Goal: Navigation & Orientation: Find specific page/section

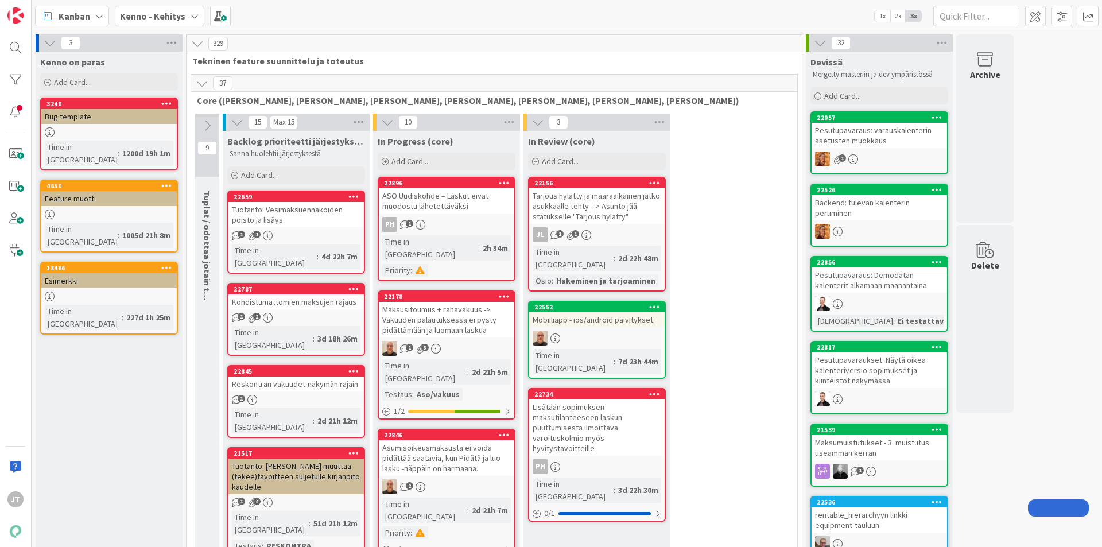
click at [165, 13] on b "Kenno - Kehitys" at bounding box center [152, 15] width 65 height 11
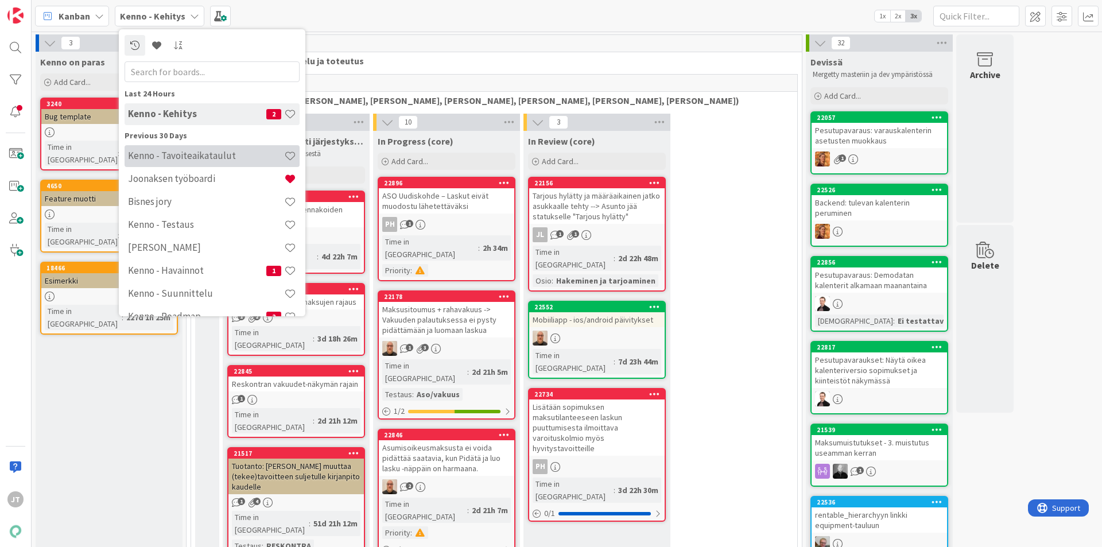
click at [226, 157] on h4 "Kenno - Tavoiteaikataulut" at bounding box center [206, 155] width 156 height 11
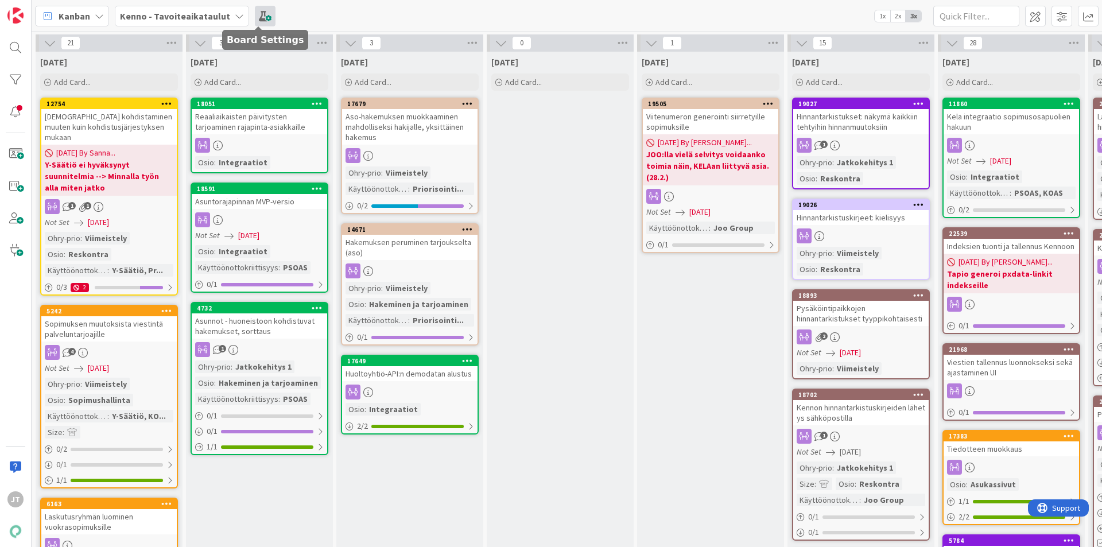
click at [255, 17] on span at bounding box center [265, 16] width 21 height 21
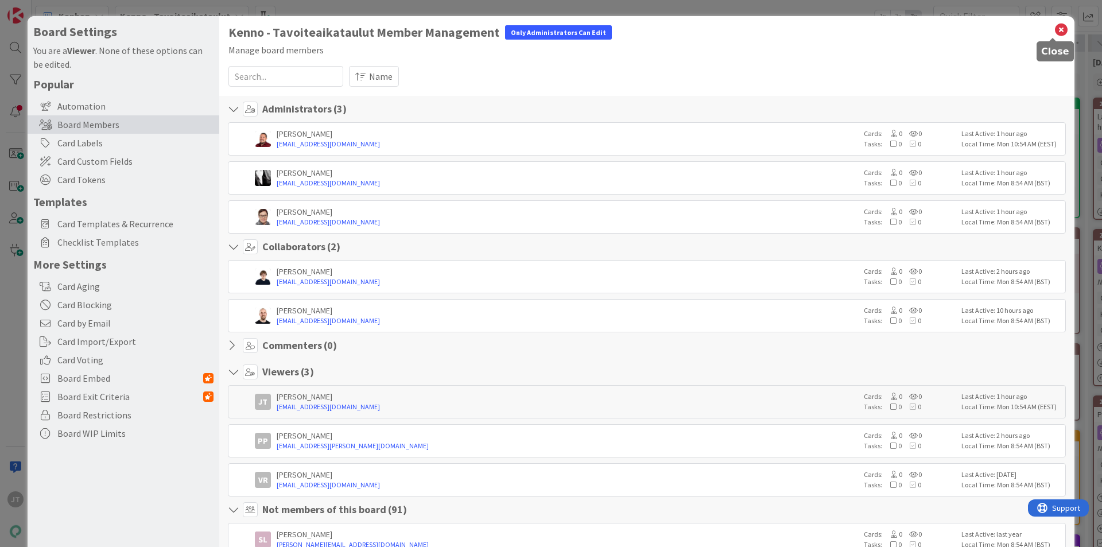
click at [1053, 29] on icon at bounding box center [1060, 30] width 15 height 16
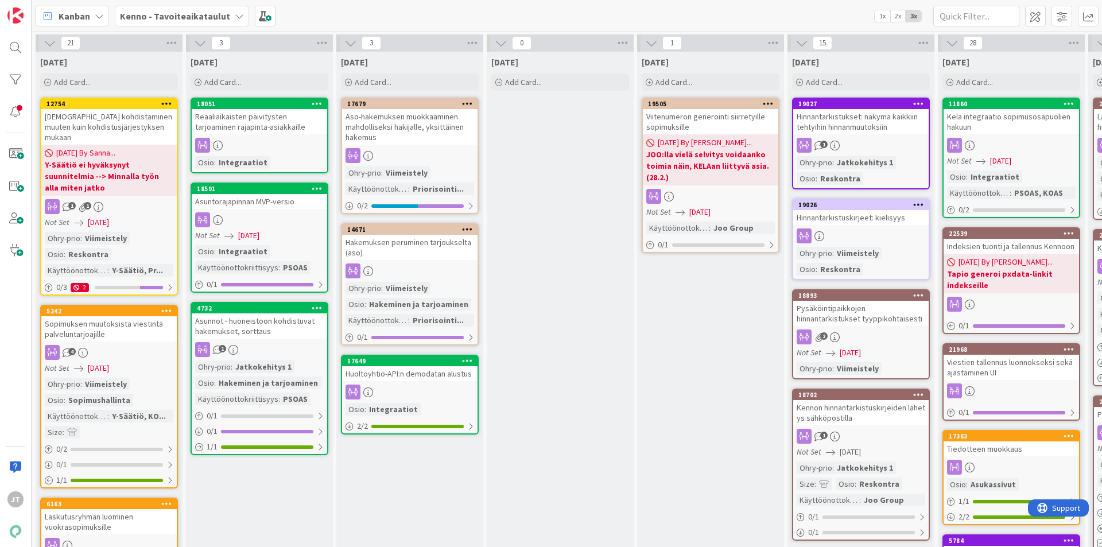
click at [188, 13] on b "Kenno - Tavoiteaikataulut" at bounding box center [175, 15] width 110 height 11
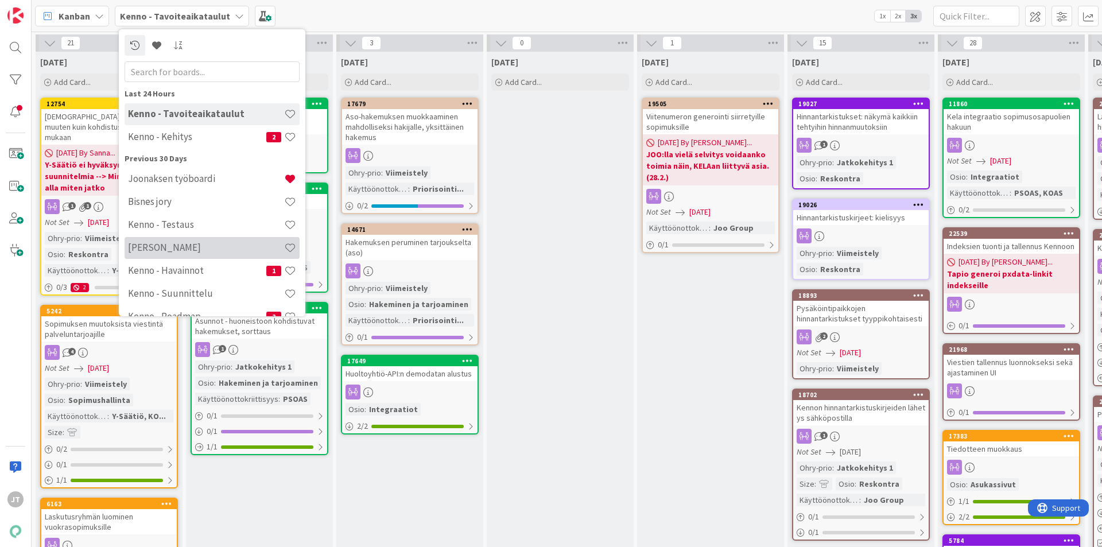
click at [189, 247] on h4 "[PERSON_NAME]" at bounding box center [206, 247] width 156 height 11
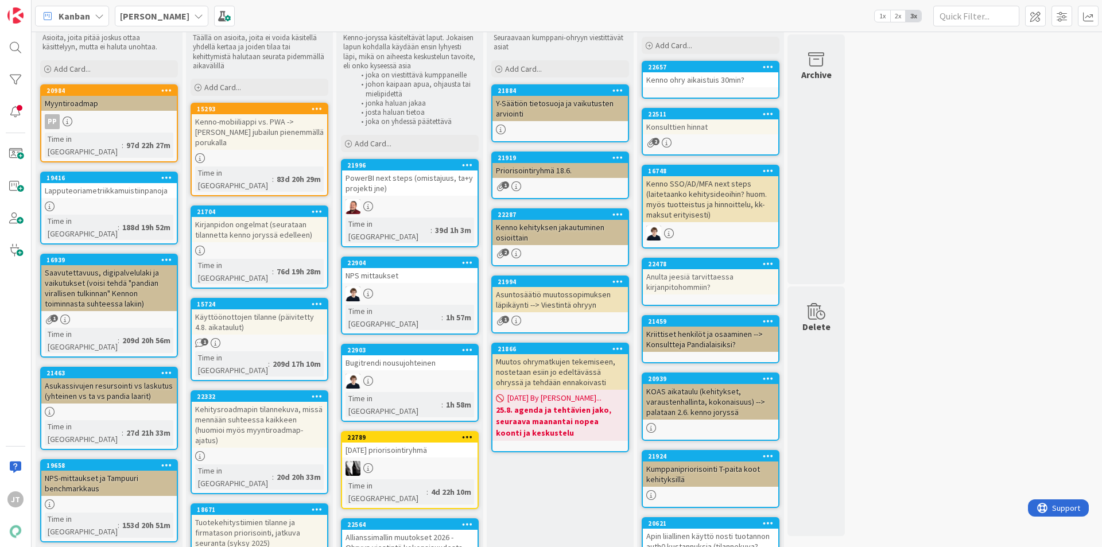
scroll to position [57, 0]
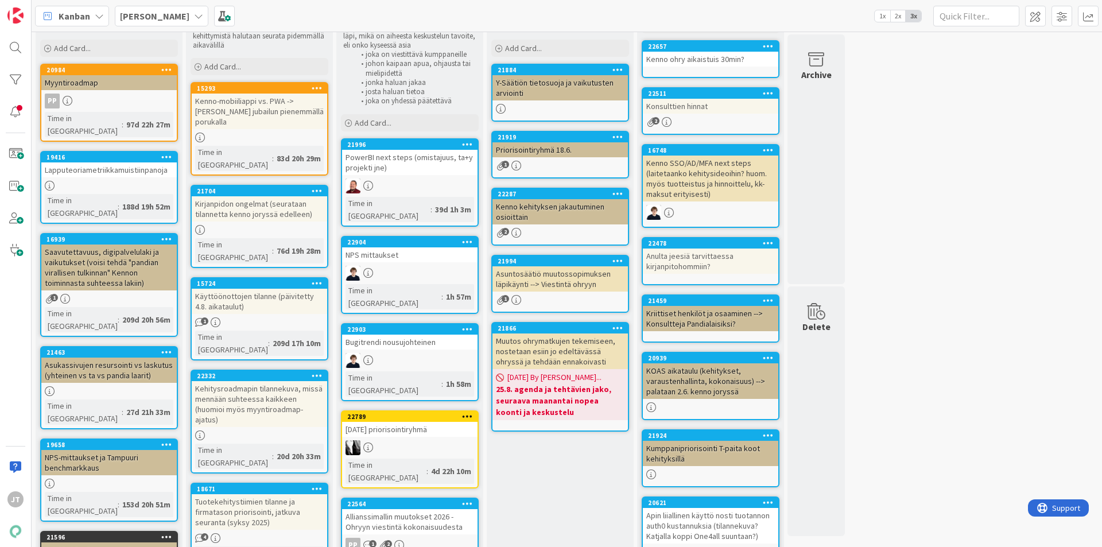
click at [407, 247] on div "NPS mittaukset" at bounding box center [409, 254] width 135 height 15
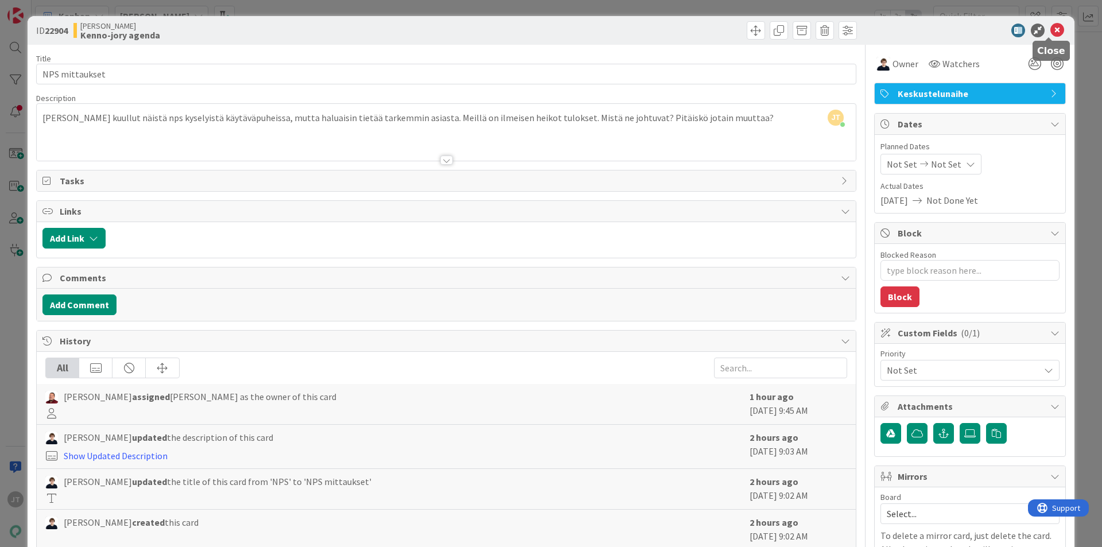
click at [1052, 29] on icon at bounding box center [1057, 31] width 14 height 14
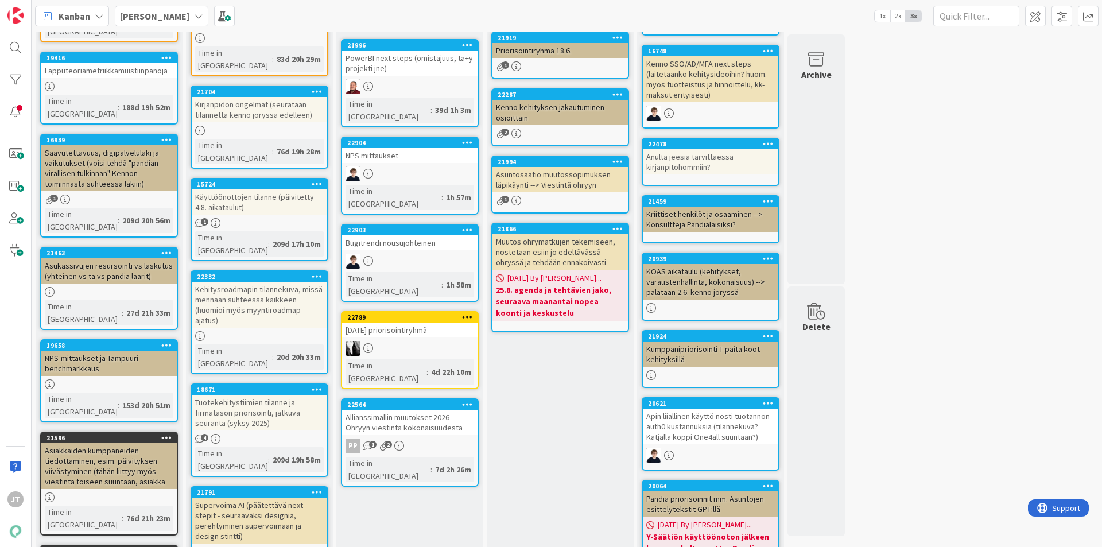
scroll to position [230, 0]
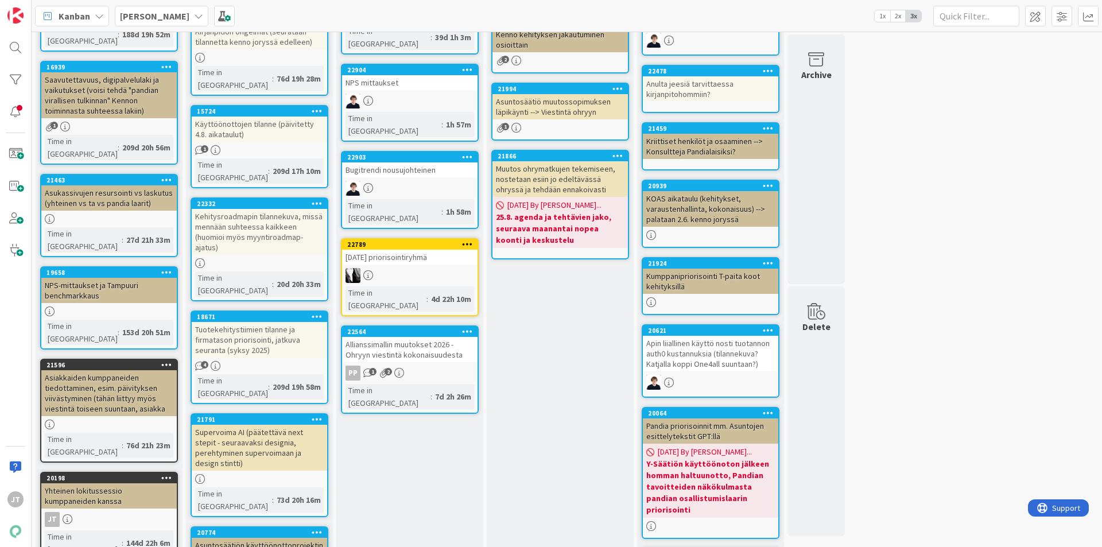
click at [274, 116] on div "Käyttöönottojen tilanne (päivitetty 4.8. aikataulut)" at bounding box center [259, 128] width 135 height 25
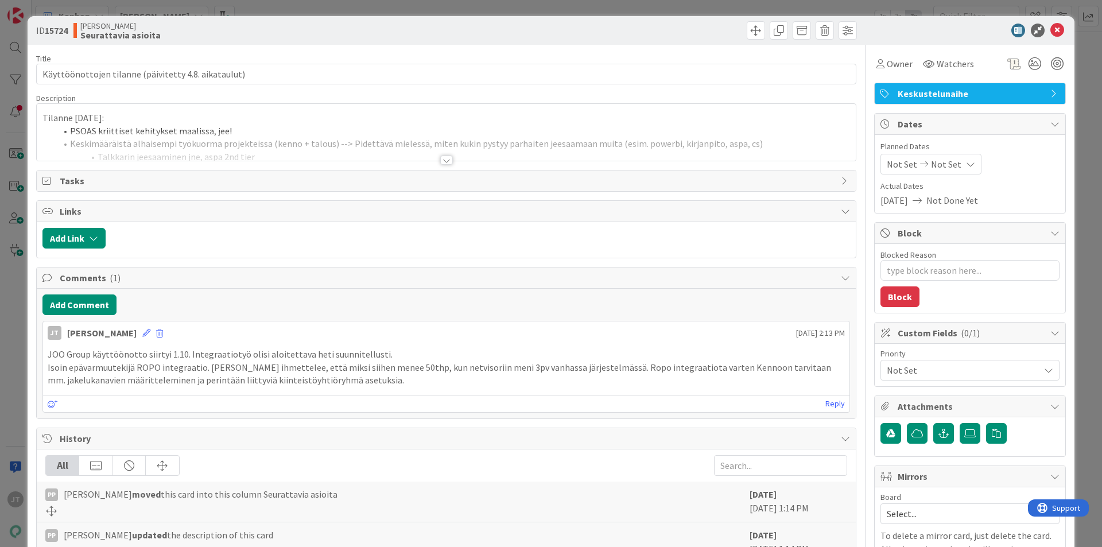
click at [446, 158] on div at bounding box center [446, 159] width 13 height 9
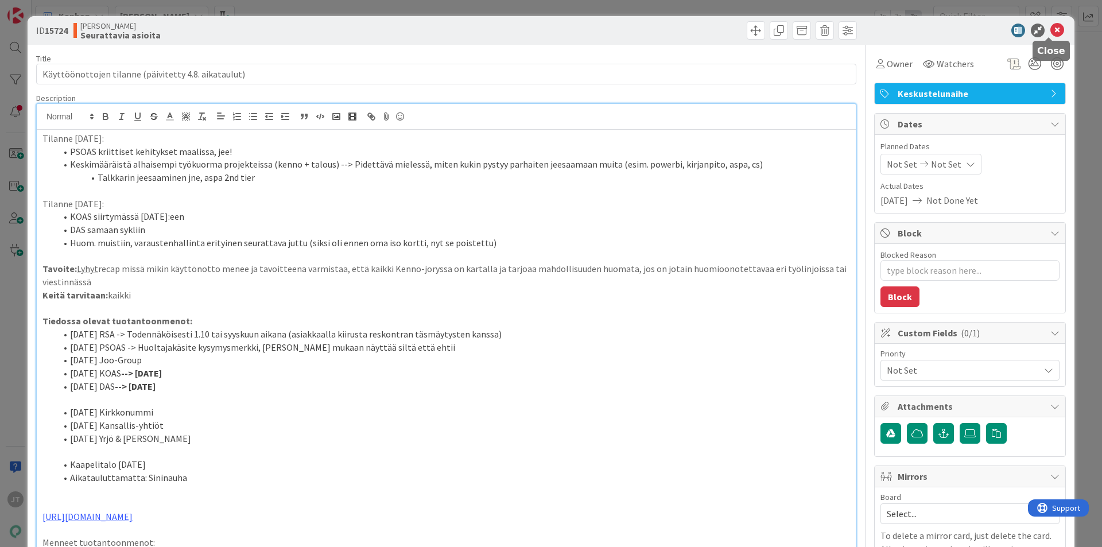
click at [1050, 32] on icon at bounding box center [1057, 31] width 14 height 14
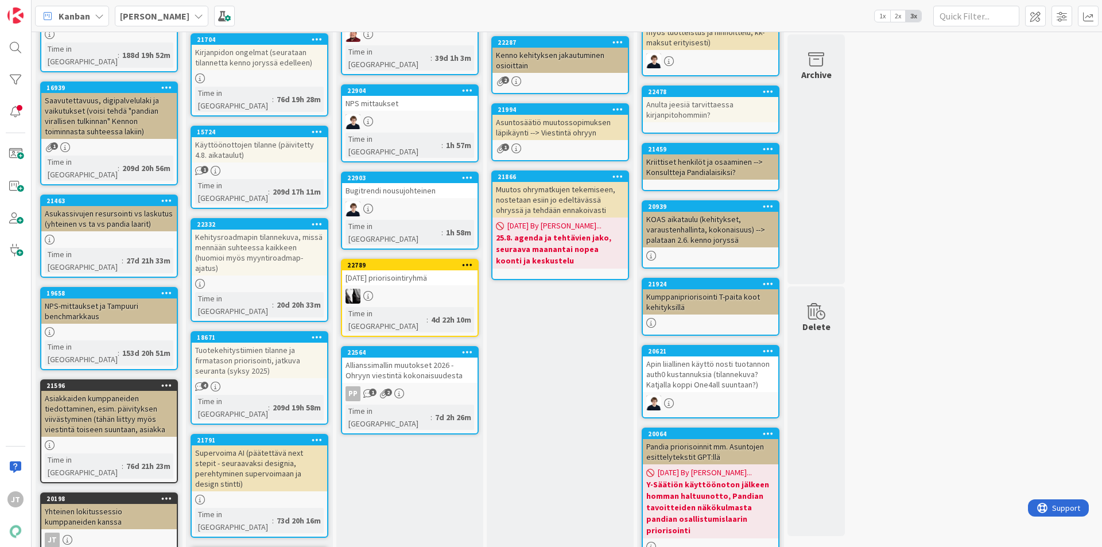
scroll to position [230, 0]
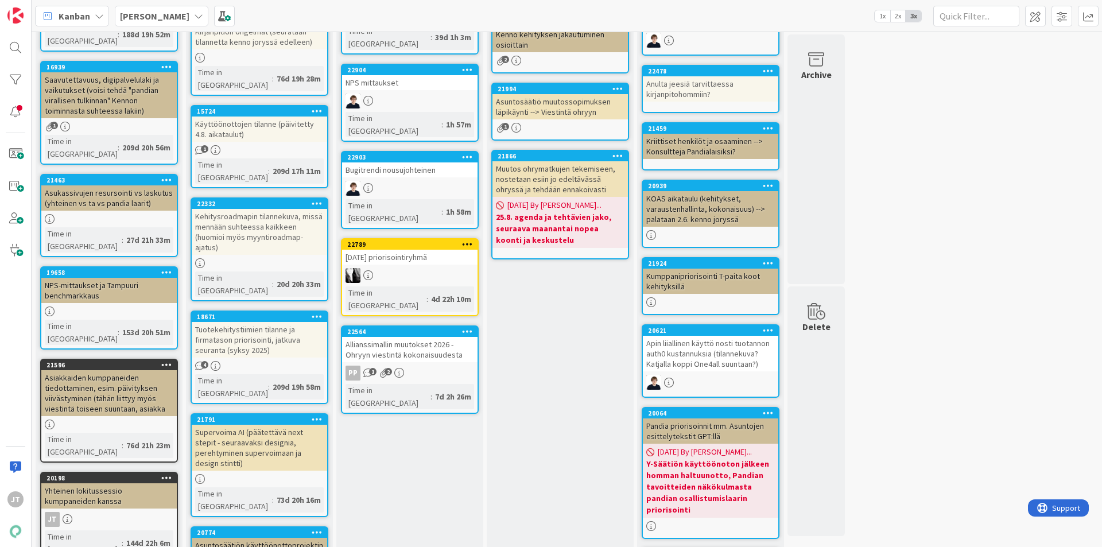
click at [267, 209] on div "Kehitysroadmapin tilannekuva, missä mennään suhteessa kaikkeen (huomioi myös my…" at bounding box center [259, 232] width 135 height 46
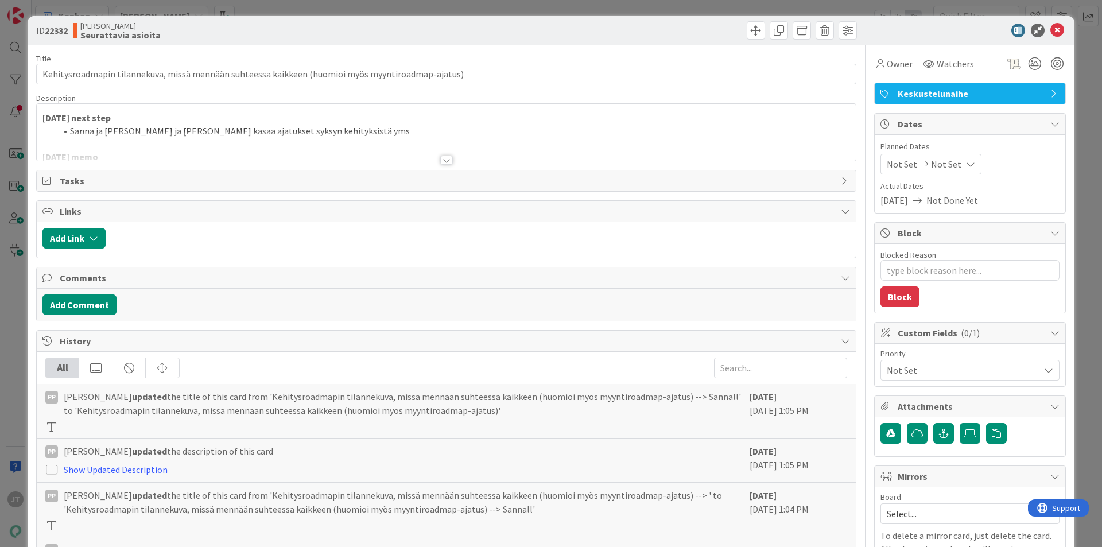
click at [441, 160] on div at bounding box center [446, 159] width 13 height 9
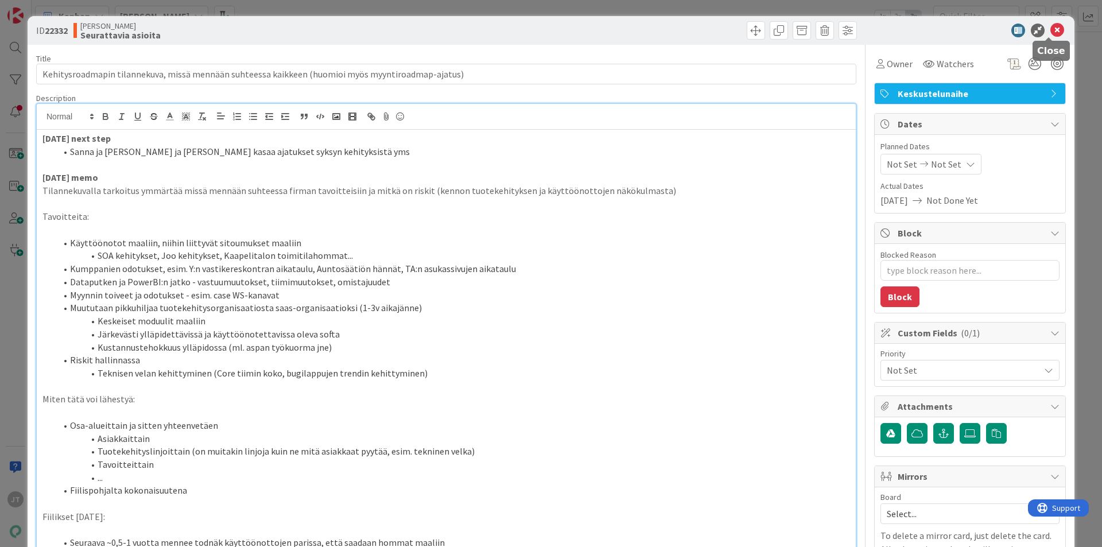
click at [1050, 28] on icon at bounding box center [1057, 31] width 14 height 14
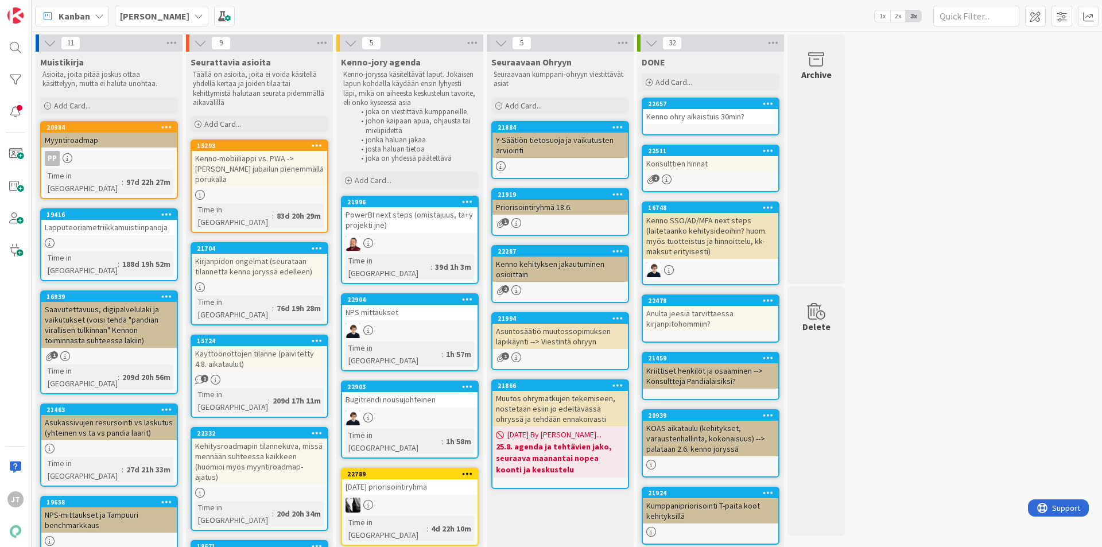
click at [154, 22] on span "[PERSON_NAME]" at bounding box center [154, 16] width 69 height 14
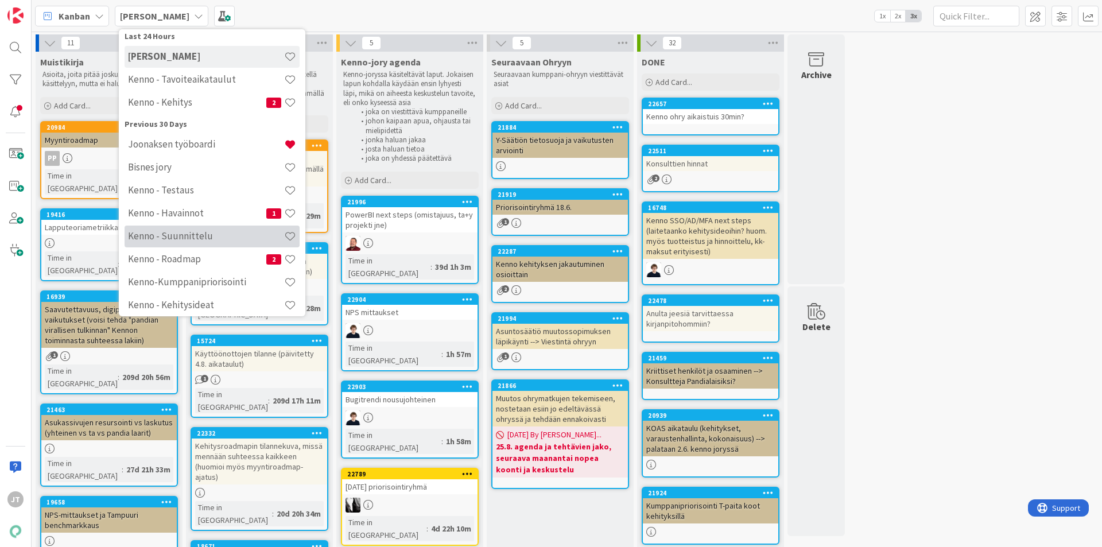
scroll to position [115, 0]
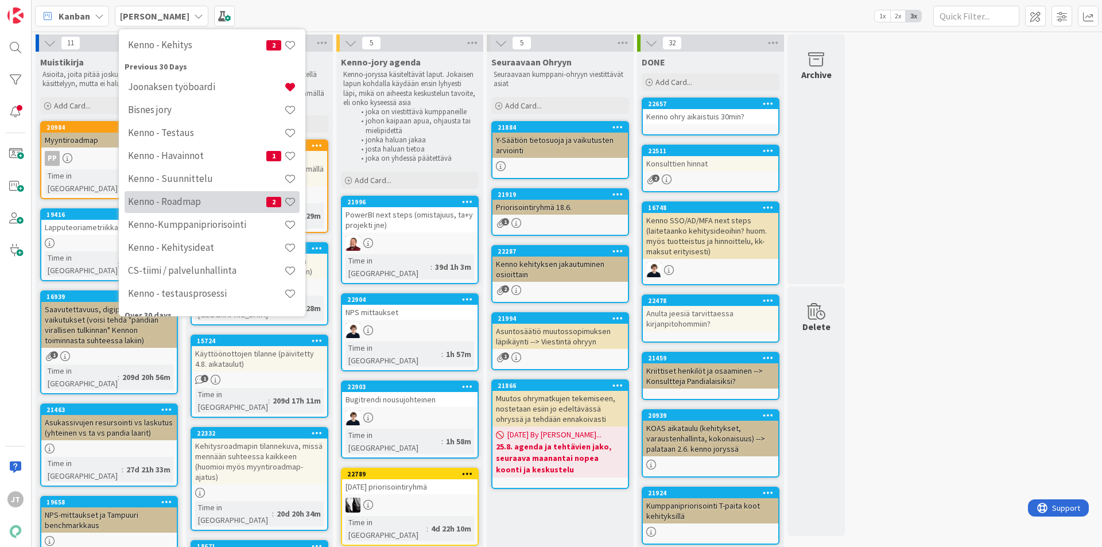
click at [181, 202] on h4 "Kenno - Roadmap" at bounding box center [197, 201] width 138 height 11
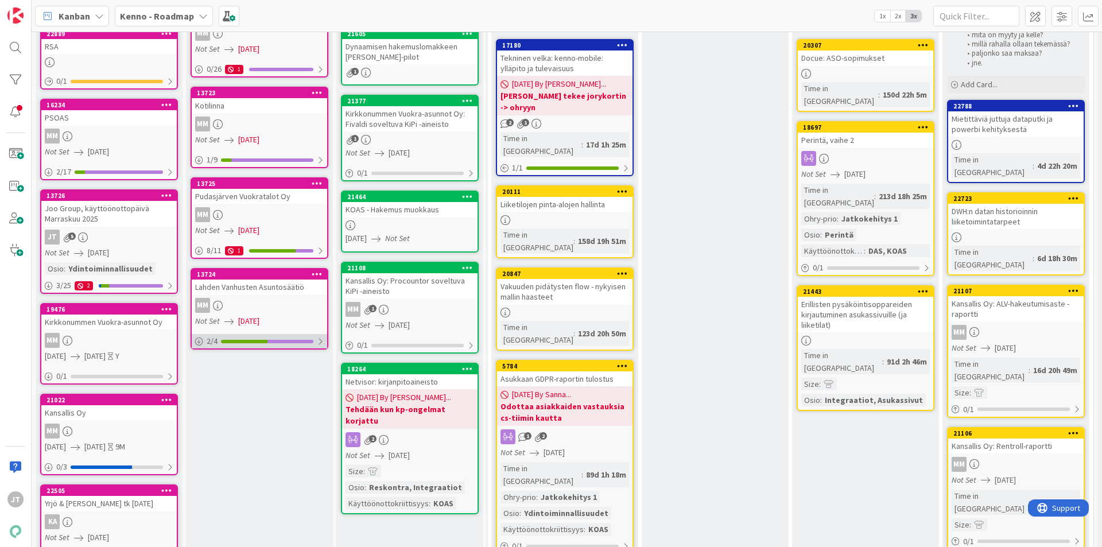
scroll to position [115, 0]
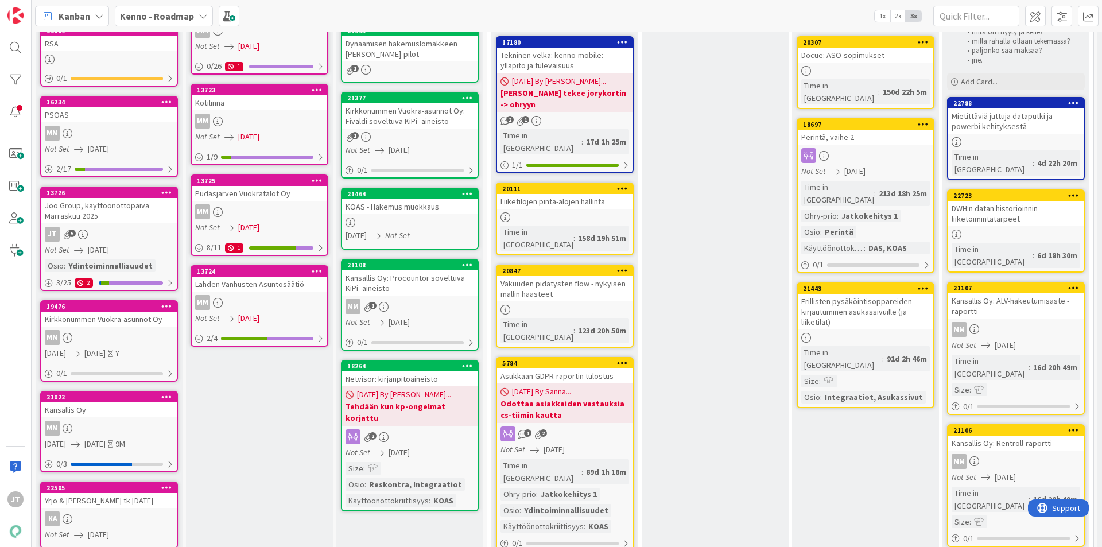
click at [89, 204] on div "Joo Group, käyttöönottopäivä Marraskuu 2025" at bounding box center [108, 210] width 135 height 25
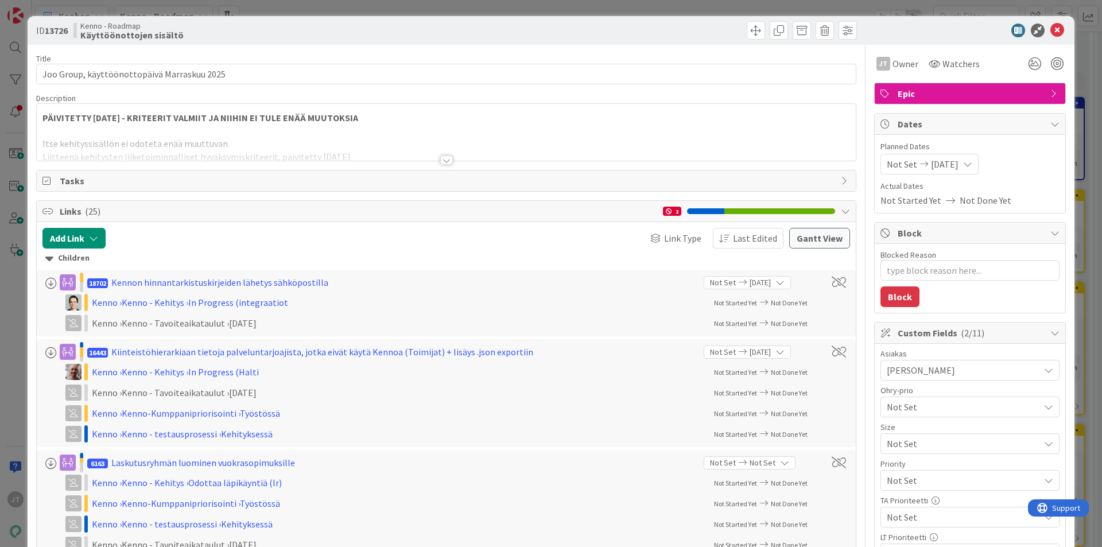
click at [440, 163] on div at bounding box center [446, 159] width 13 height 9
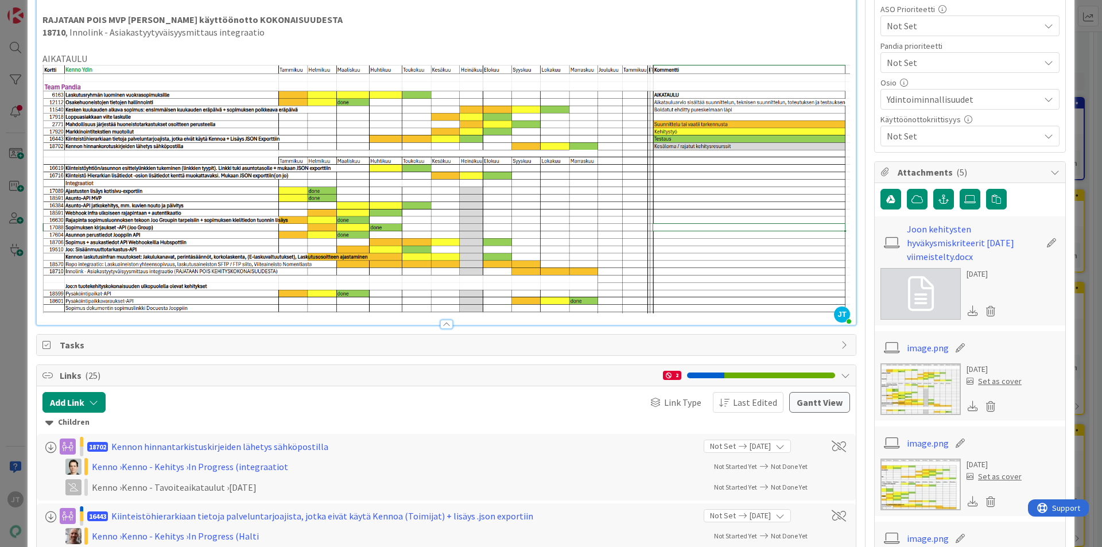
scroll to position [574, 0]
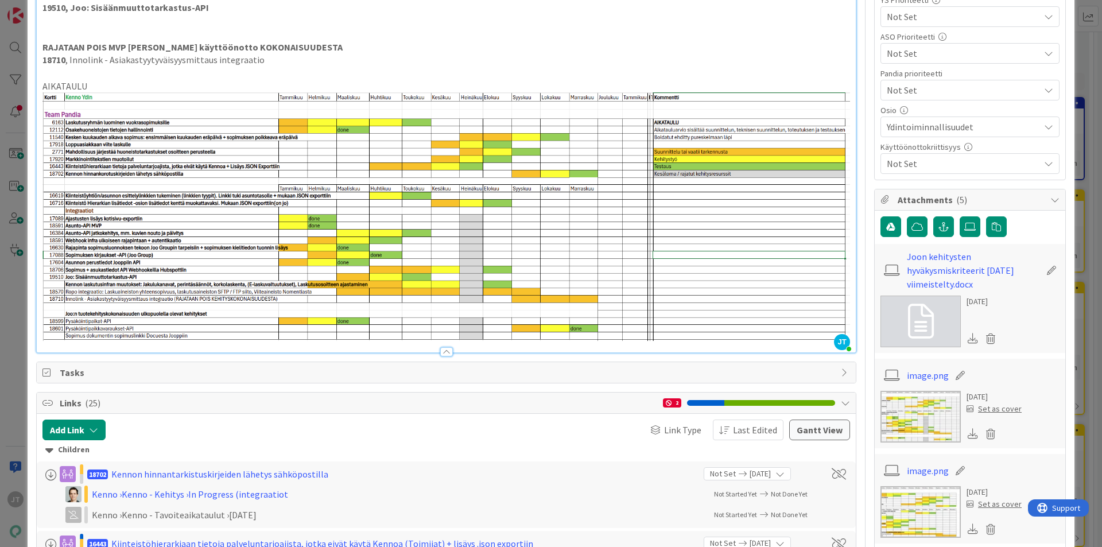
click at [283, 216] on img at bounding box center [445, 216] width 807 height 248
click at [629, 168] on img at bounding box center [445, 216] width 807 height 248
click at [604, 137] on img at bounding box center [445, 216] width 807 height 248
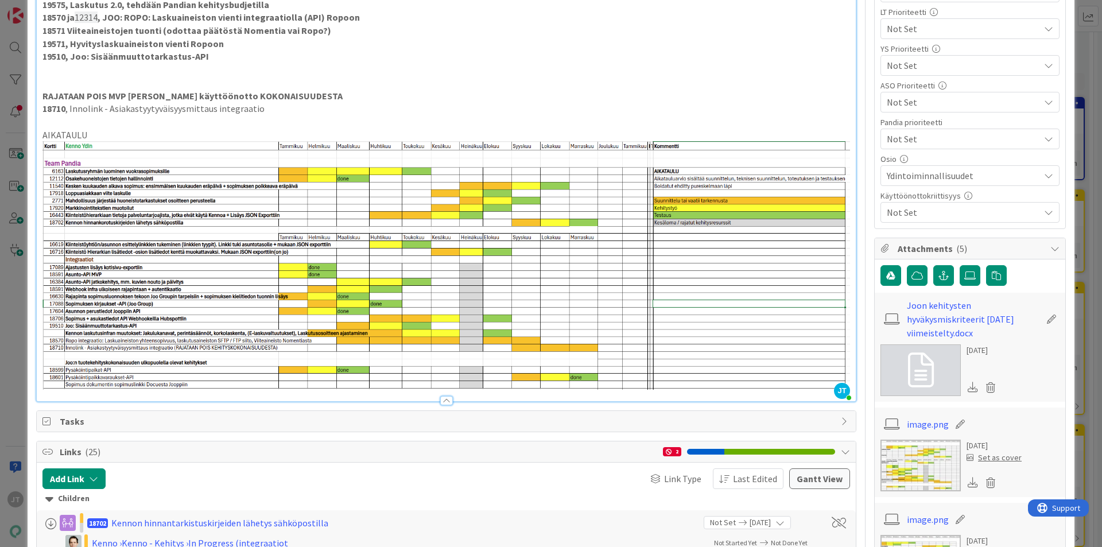
scroll to position [459, 0]
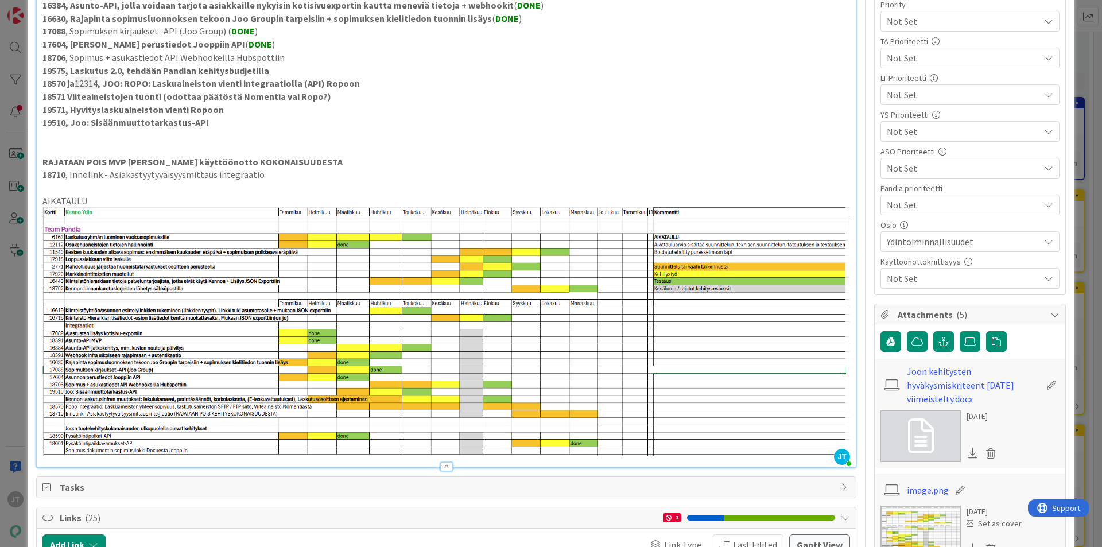
click at [116, 196] on p "AIKATAULU" at bounding box center [445, 201] width 807 height 13
click at [165, 287] on img at bounding box center [445, 331] width 807 height 248
drag, startPoint x: 843, startPoint y: 430, endPoint x: 815, endPoint y: 427, distance: 27.8
click at [815, 427] on div "PÄIVITETTY [DATE] - KRITEERIT VALMIIT JA NIIHIN EI TULE ENÄÄ MUUTOKSIA Itse keh…" at bounding box center [446, 69] width 819 height 796
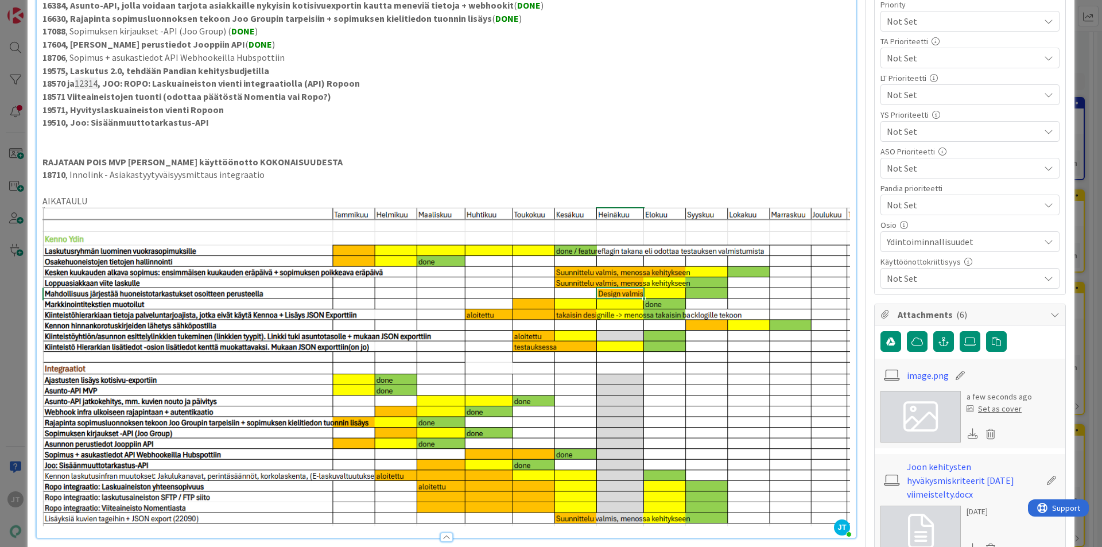
type textarea "x"
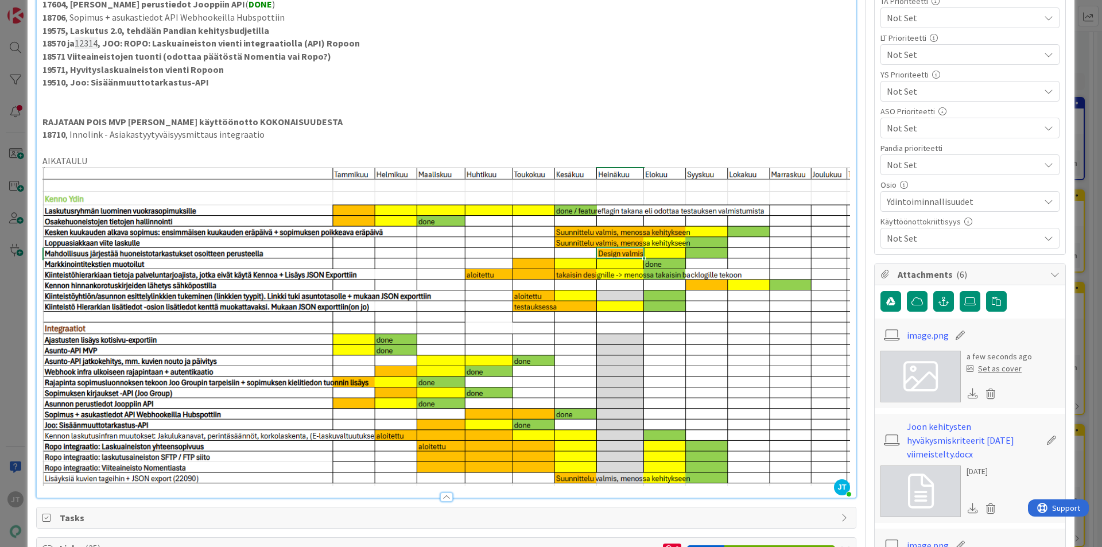
scroll to position [516, 0]
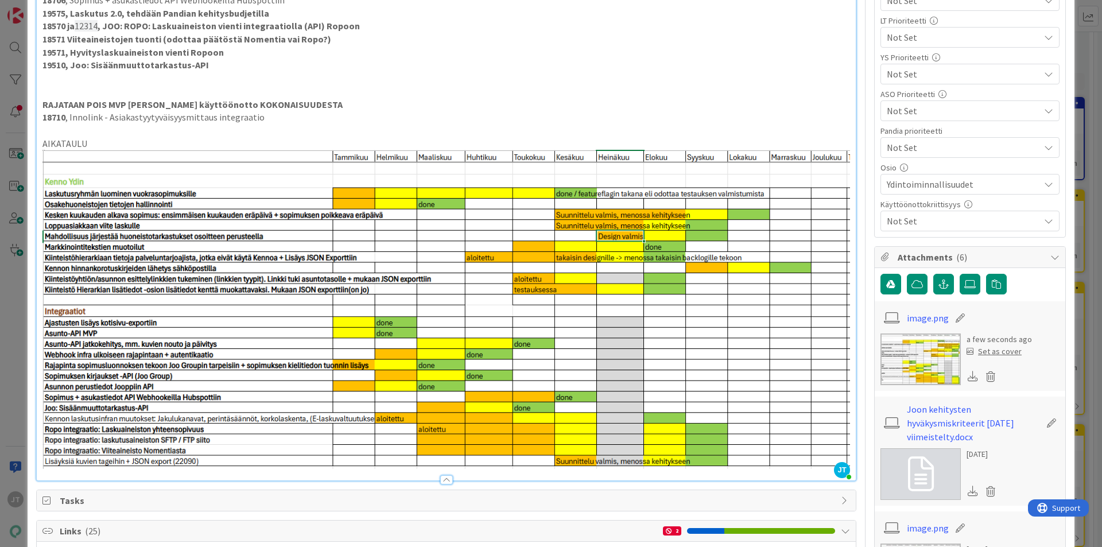
click at [156, 122] on p "18710 , Innolink - Asiakastyytyväisyysmittaus integraatio" at bounding box center [445, 117] width 807 height 13
click at [205, 122] on p "18710 , Innolink - Asiakastyytyväisyysmittaus integraatio" at bounding box center [445, 117] width 807 height 13
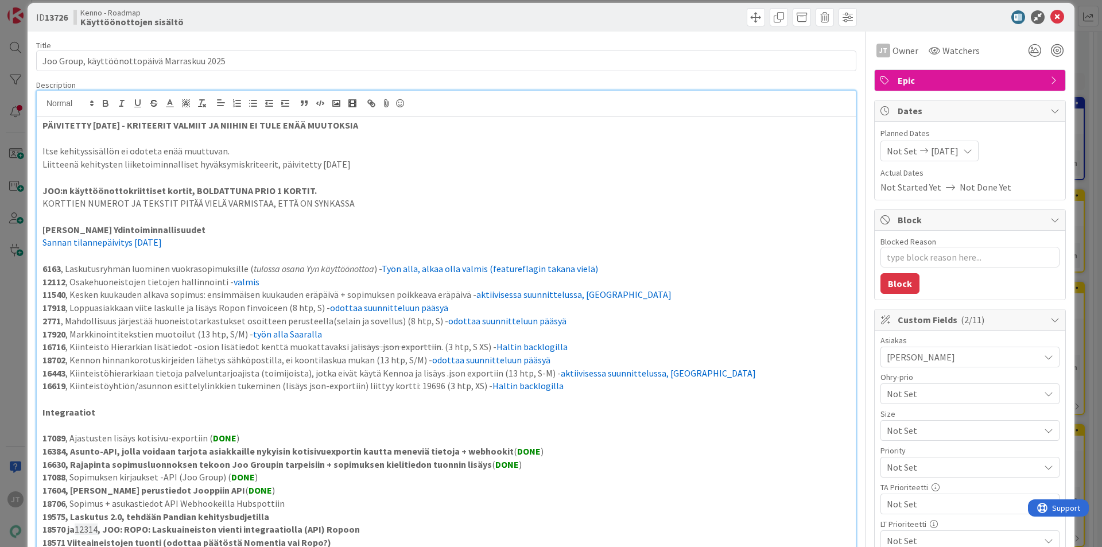
scroll to position [0, 0]
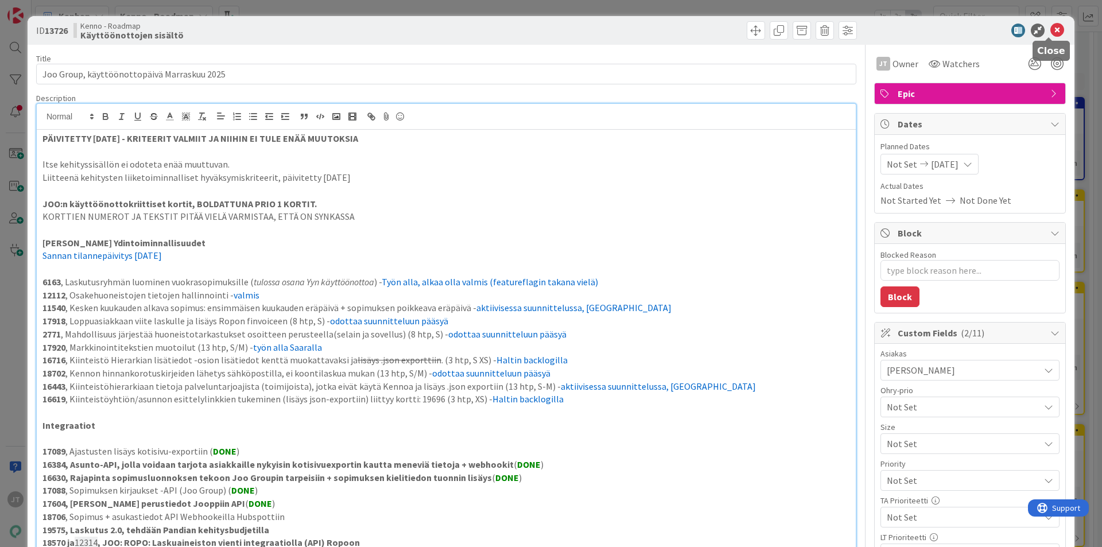
click at [1050, 29] on icon at bounding box center [1057, 31] width 14 height 14
